Goal: Information Seeking & Learning: Learn about a topic

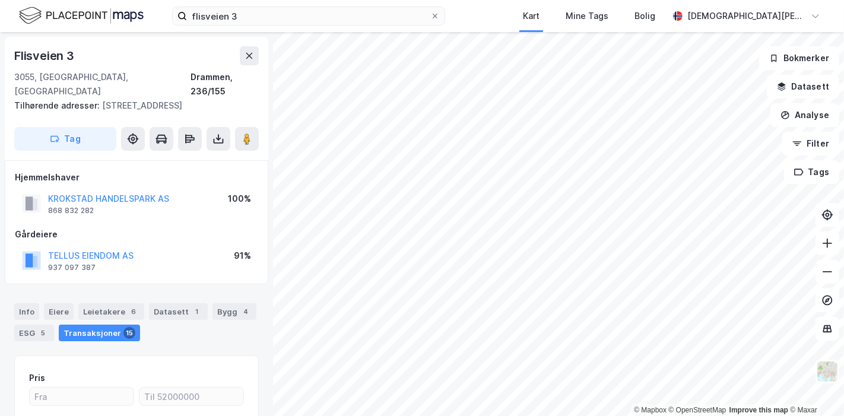
scroll to position [198, 0]
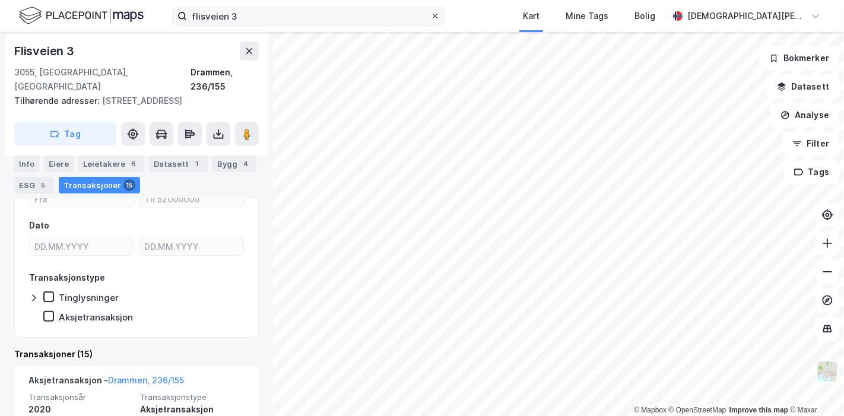
click at [439, 17] on icon at bounding box center [434, 15] width 7 height 7
click at [430, 17] on input "flisveien 3" at bounding box center [308, 16] width 243 height 18
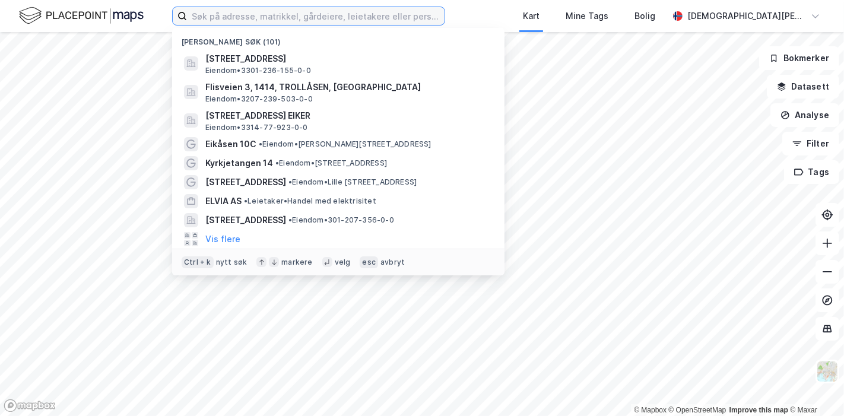
click at [379, 8] on input at bounding box center [316, 16] width 258 height 18
paste input "Ultra AS"
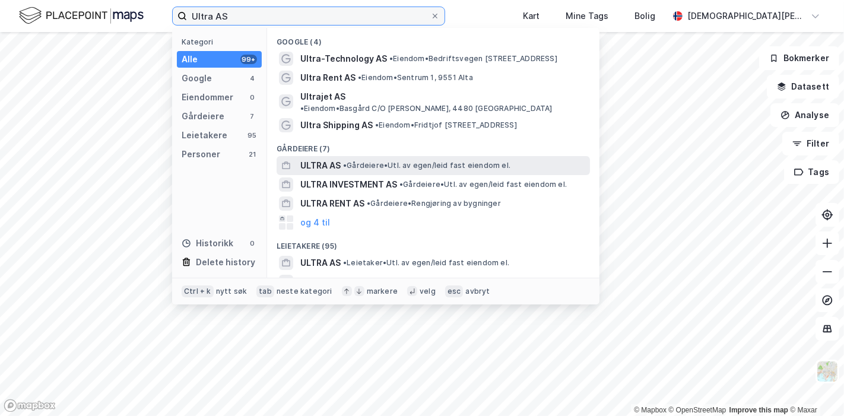
type input "Ultra AS"
click at [347, 161] on span "•" at bounding box center [345, 165] width 4 height 9
